Goal: Find specific page/section: Locate a particular part of the current website

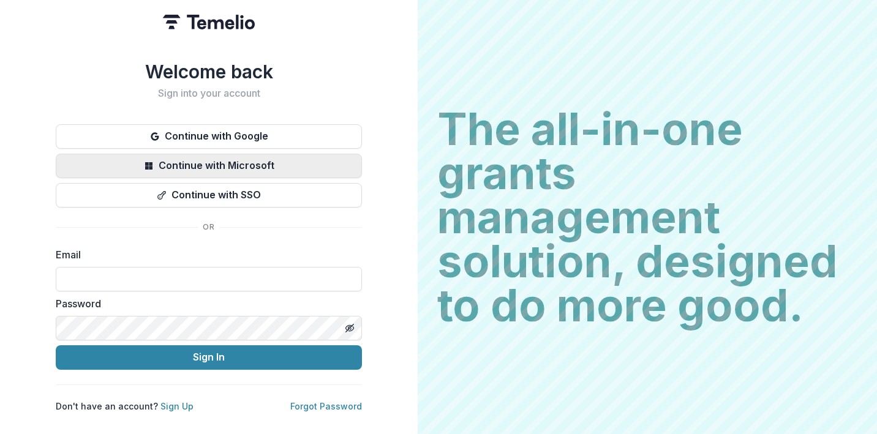
click at [230, 161] on button "Continue with Microsoft" at bounding box center [209, 166] width 306 height 24
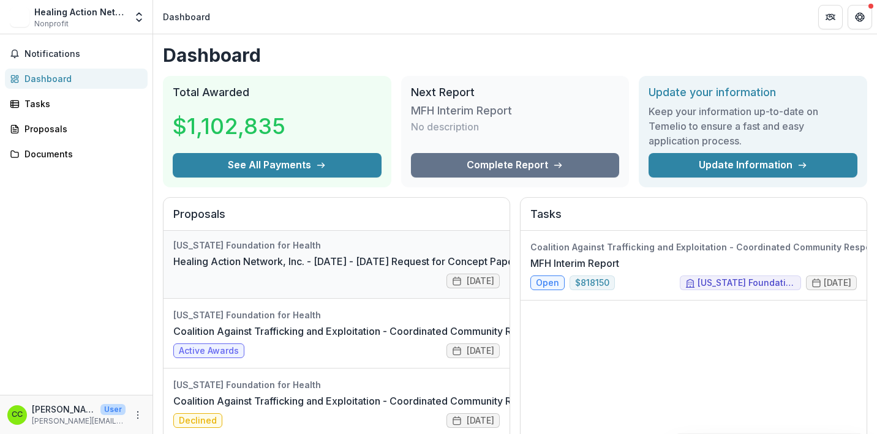
scroll to position [2, 0]
click at [367, 261] on link "Healing Action Network, Inc. - [DATE] - [DATE] Request for Concept Papers" at bounding box center [347, 260] width 349 height 15
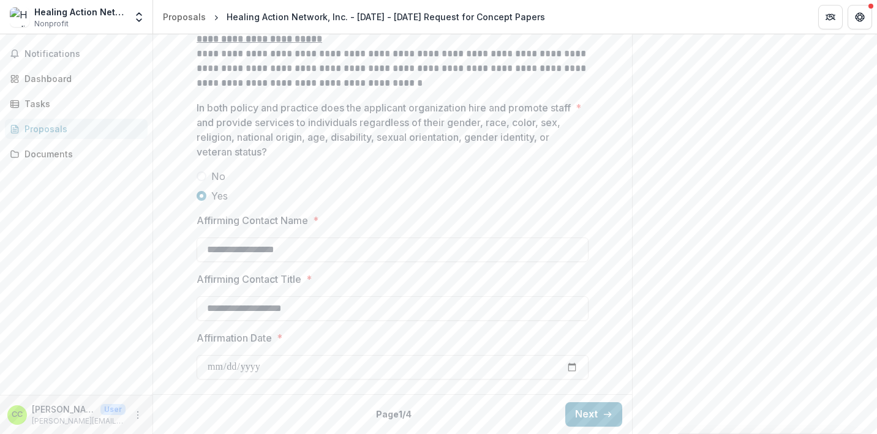
scroll to position [1688, 0]
click at [579, 409] on button "Next" at bounding box center [593, 414] width 57 height 24
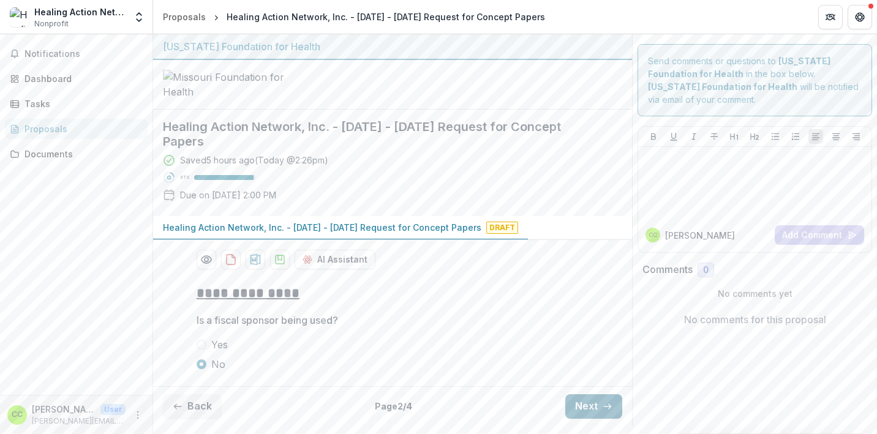
scroll to position [70, 0]
click at [579, 409] on button "Next" at bounding box center [593, 406] width 57 height 24
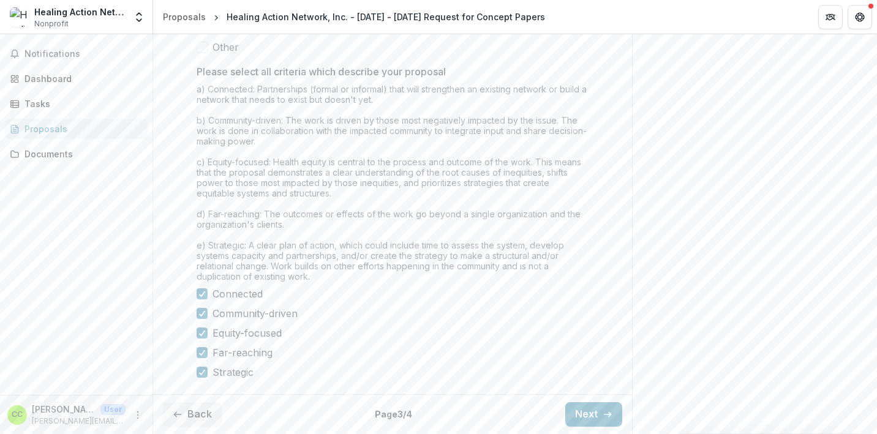
scroll to position [1170, 0]
